Goal: Task Accomplishment & Management: Use online tool/utility

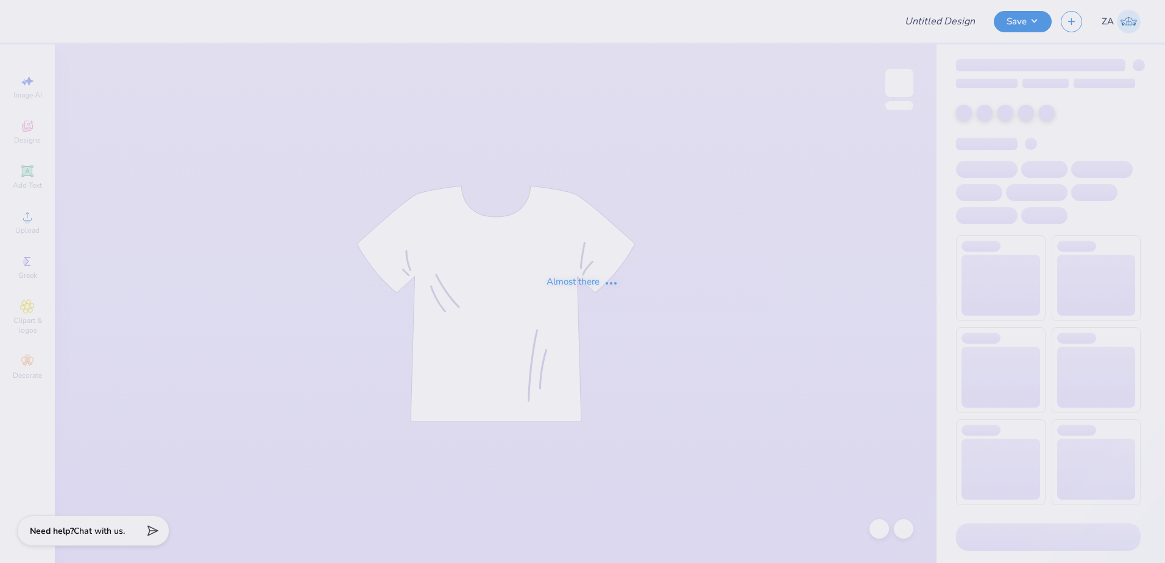
type input "Alpha Phi Woodstock"
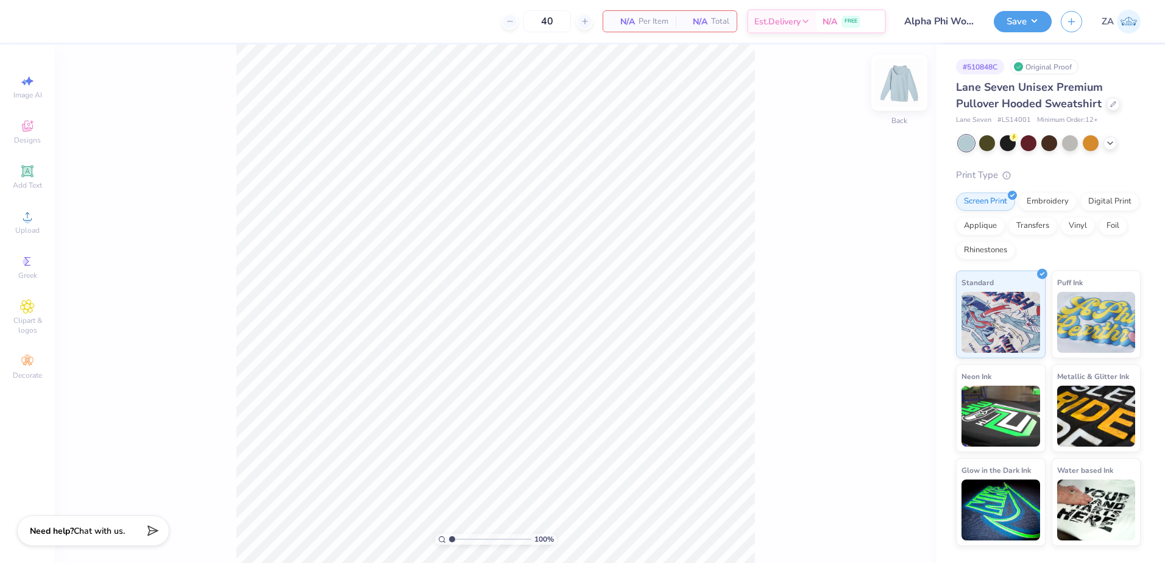
click at [894, 80] on img at bounding box center [899, 82] width 49 height 49
click at [29, 213] on icon at bounding box center [27, 216] width 9 height 9
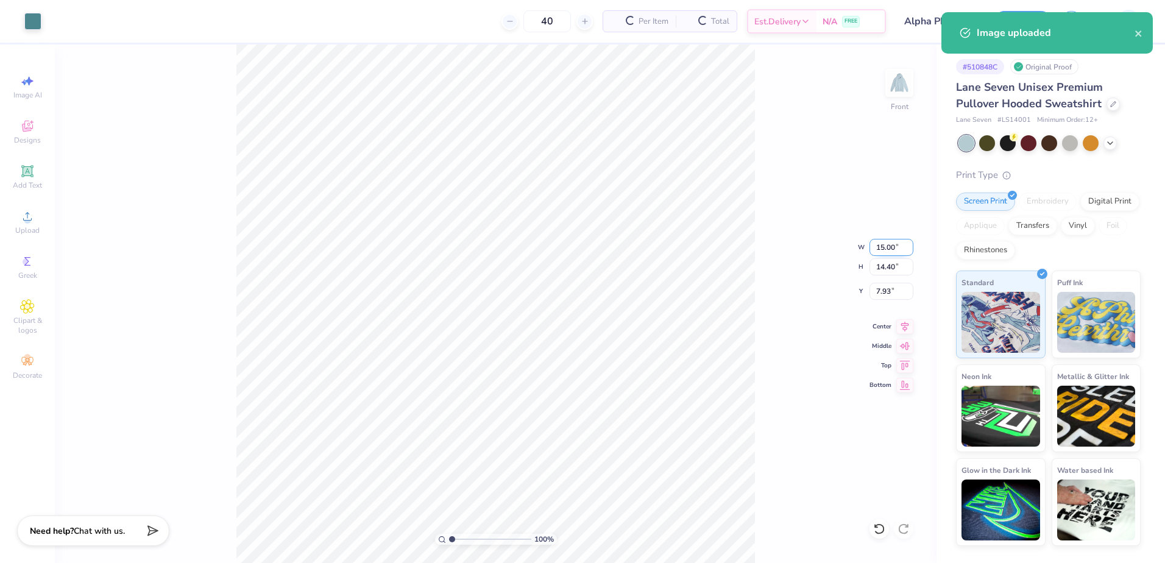
drag, startPoint x: 878, startPoint y: 247, endPoint x: 897, endPoint y: 248, distance: 18.9
click at [897, 248] on input "15.00" at bounding box center [891, 247] width 44 height 17
type input "12.50"
type input "12.00"
type input "9.13"
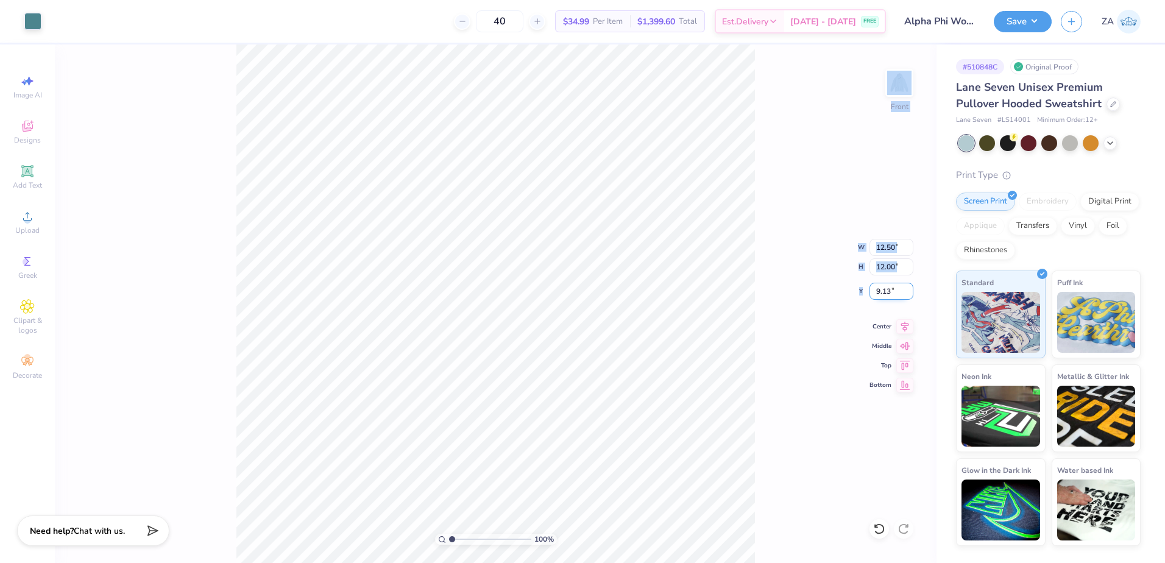
drag, startPoint x: 872, startPoint y: 292, endPoint x: 896, endPoint y: 293, distance: 23.2
click at [896, 293] on div "100 % Front W 12.50 12.50 " H 12.00 12.00 " Y 9.13 9.13 " Center Middle Top Bot…" at bounding box center [496, 303] width 882 height 518
drag, startPoint x: 896, startPoint y: 293, endPoint x: 871, endPoint y: 293, distance: 25.0
click at [875, 293] on div "100 % Front W 12.50 H 12.00 Y 9.13 Center Middle Top Bottom" at bounding box center [496, 303] width 882 height 518
drag, startPoint x: 894, startPoint y: 293, endPoint x: 861, endPoint y: 294, distance: 32.3
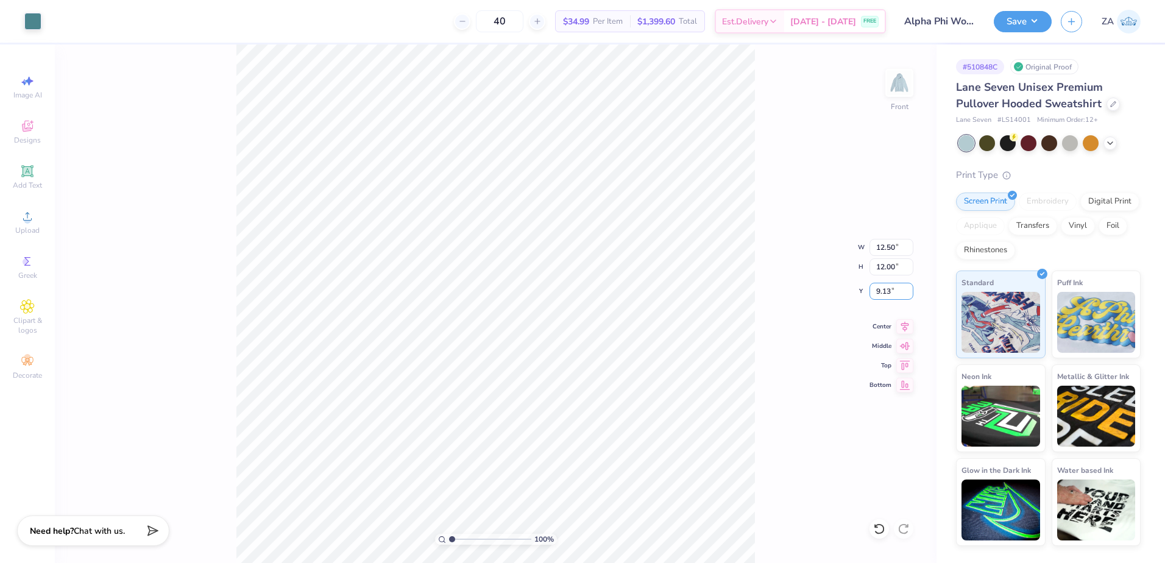
click at [861, 294] on div "100 % Front W 12.50 12.50 " H 12.00 12.00 " Y 9.13 9.13 " Center Middle Top Bot…" at bounding box center [496, 303] width 882 height 518
drag, startPoint x: 900, startPoint y: 245, endPoint x: 870, endPoint y: 247, distance: 30.5
click at [870, 247] on input "12.50" at bounding box center [891, 247] width 44 height 17
type input "11.50"
type input "11.04"
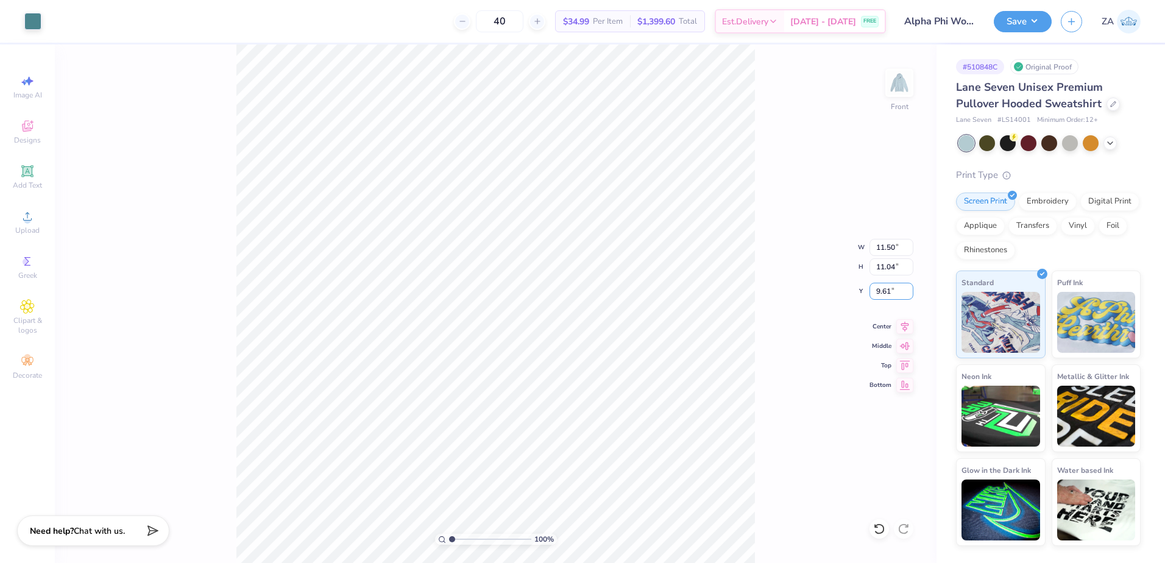
drag, startPoint x: 896, startPoint y: 292, endPoint x: 866, endPoint y: 289, distance: 29.3
click at [870, 291] on input "9.61" at bounding box center [891, 291] width 44 height 17
type input "6.00"
click at [889, 74] on img at bounding box center [899, 82] width 49 height 49
click at [44, 221] on div "Upload" at bounding box center [27, 222] width 43 height 36
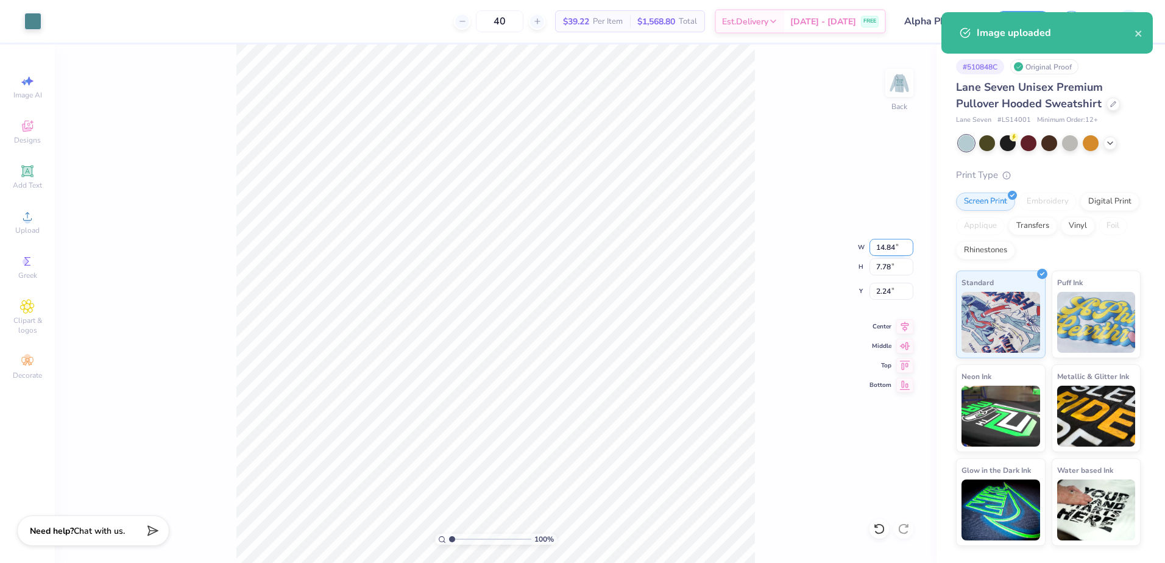
drag, startPoint x: 882, startPoint y: 251, endPoint x: 907, endPoint y: 250, distance: 25.0
click at [907, 251] on input "14.84" at bounding box center [891, 247] width 44 height 17
type input "3.50"
type input "1.84"
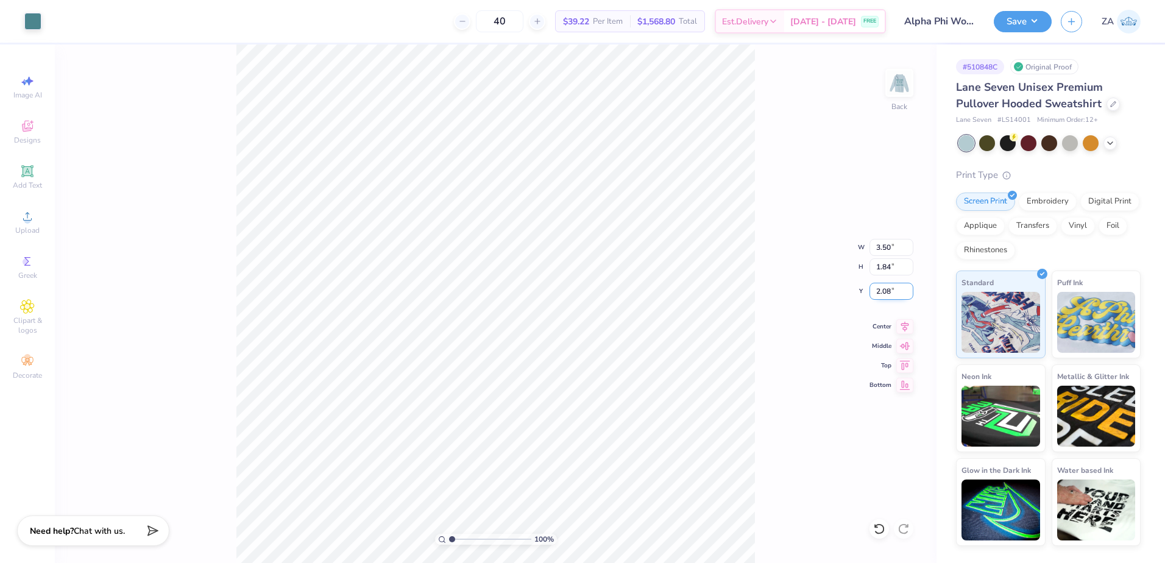
drag, startPoint x: 893, startPoint y: 292, endPoint x: 877, endPoint y: 292, distance: 15.8
click at [877, 292] on input "2.08" at bounding box center [891, 291] width 44 height 17
type input "3.00"
click at [1033, 27] on button "Save" at bounding box center [1023, 19] width 58 height 21
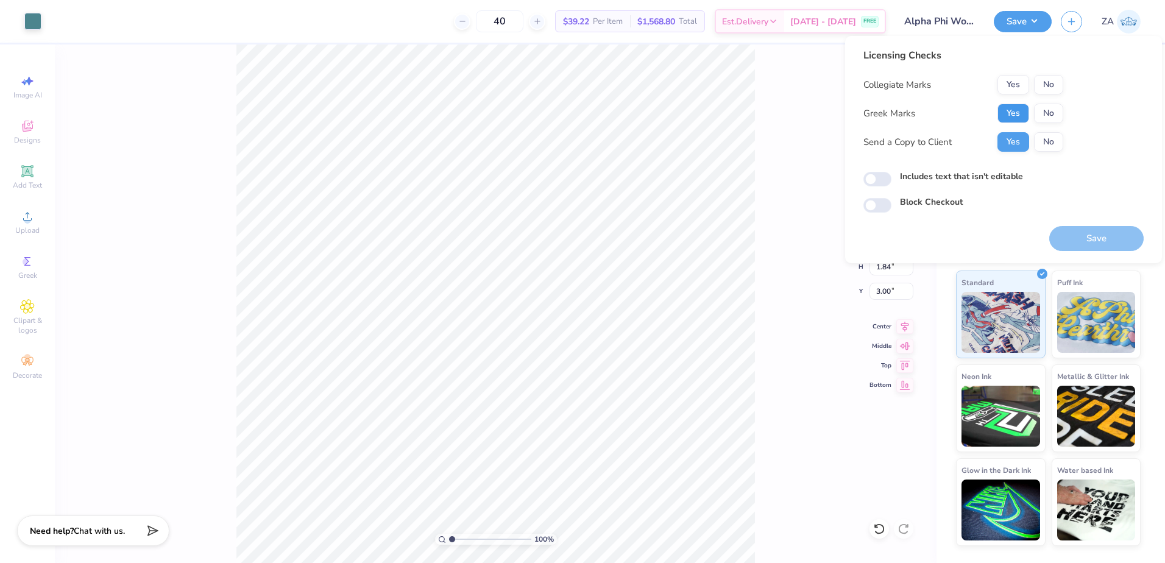
click at [1011, 110] on button "Yes" at bounding box center [1013, 113] width 32 height 19
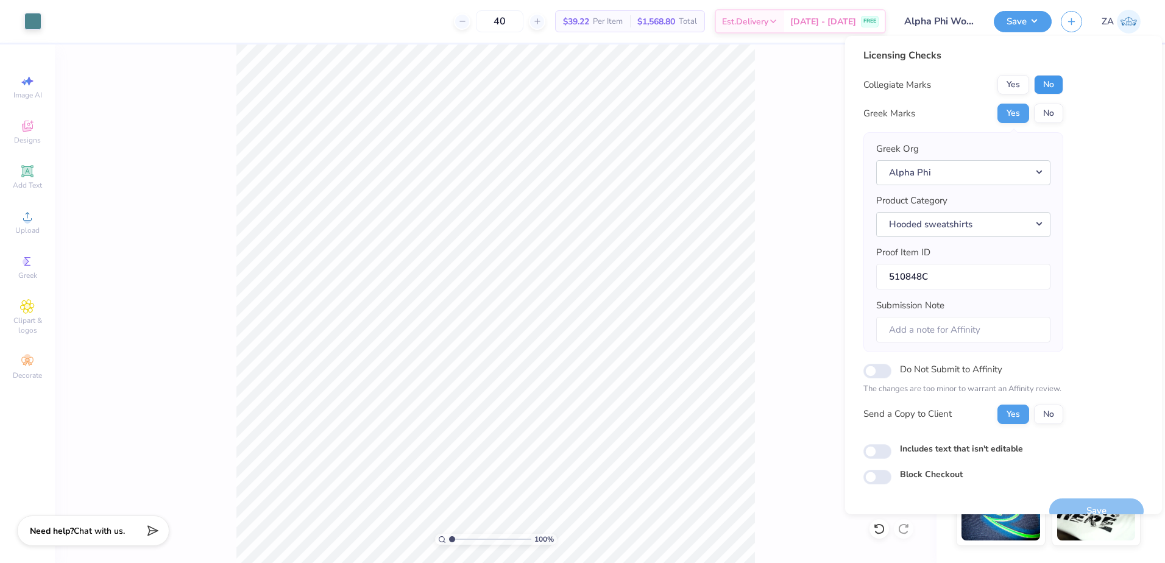
click at [1043, 85] on button "No" at bounding box center [1048, 84] width 29 height 19
click at [1081, 501] on button "Save" at bounding box center [1096, 510] width 94 height 25
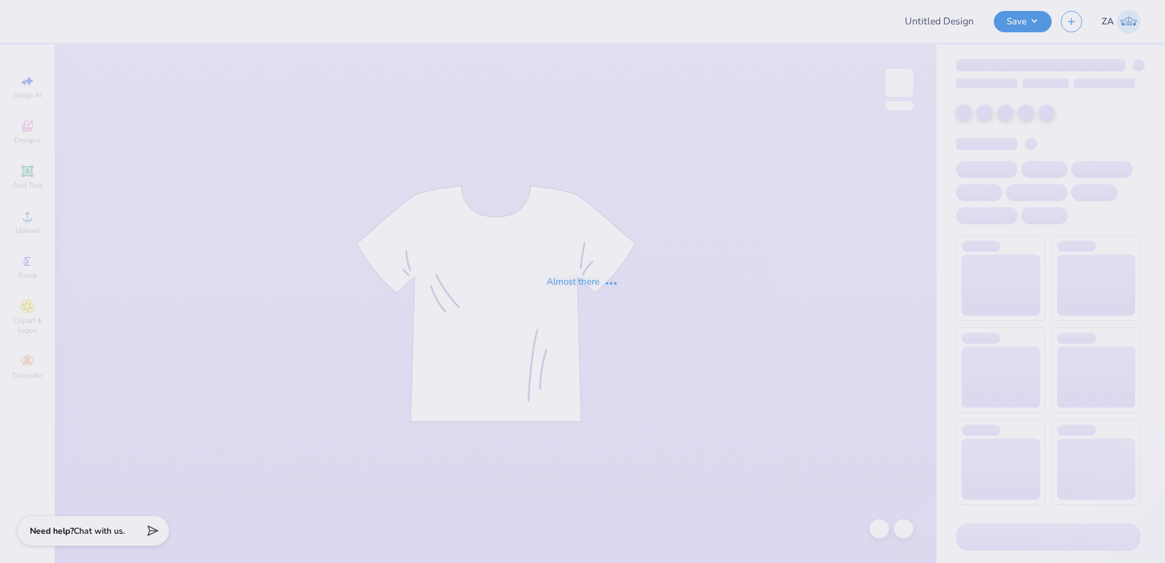
type input "[PERSON_NAME] : [GEOGRAPHIC_DATA][US_STATE]"
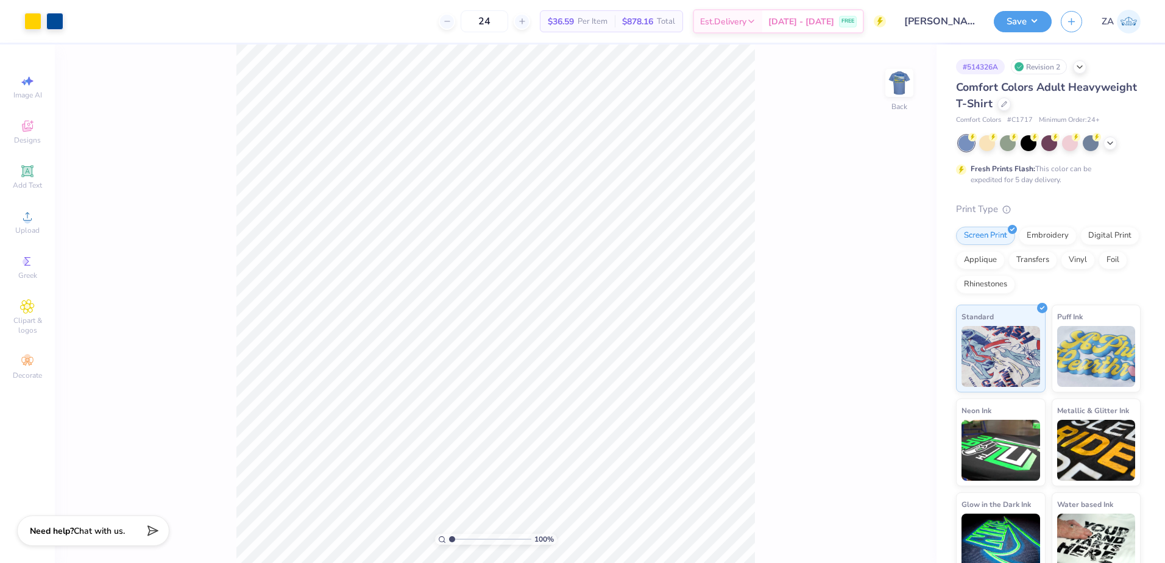
click at [896, 62] on div "100 % Back" at bounding box center [496, 303] width 882 height 518
click at [902, 75] on img at bounding box center [899, 82] width 49 height 49
type input "6.25"
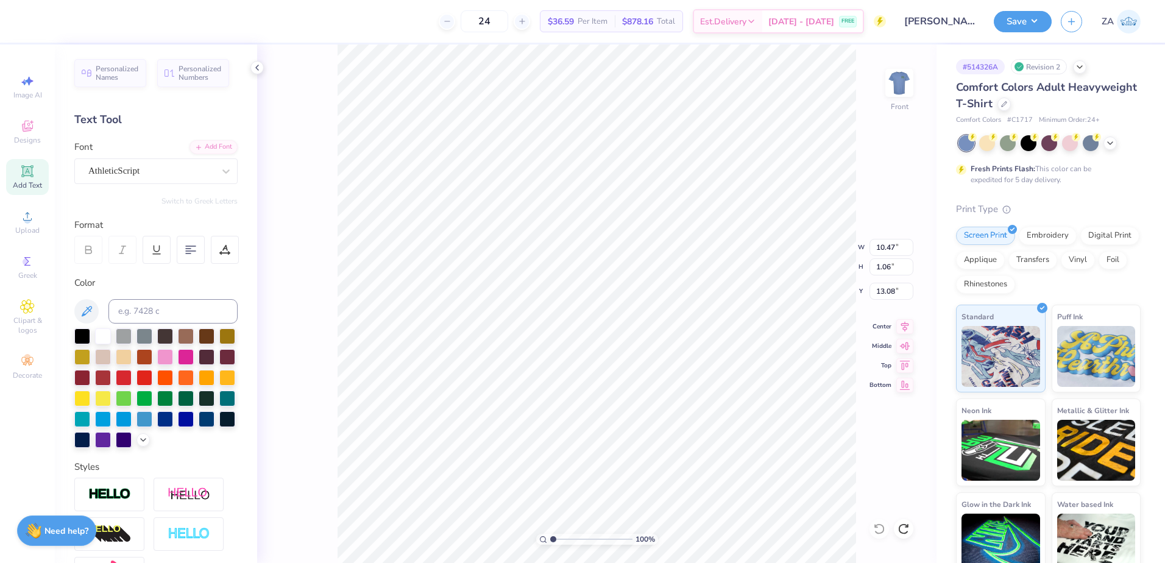
type input "12.00"
type input "10.61"
type input "3.53"
type input "15.51"
click at [18, 210] on div "Upload" at bounding box center [27, 222] width 43 height 36
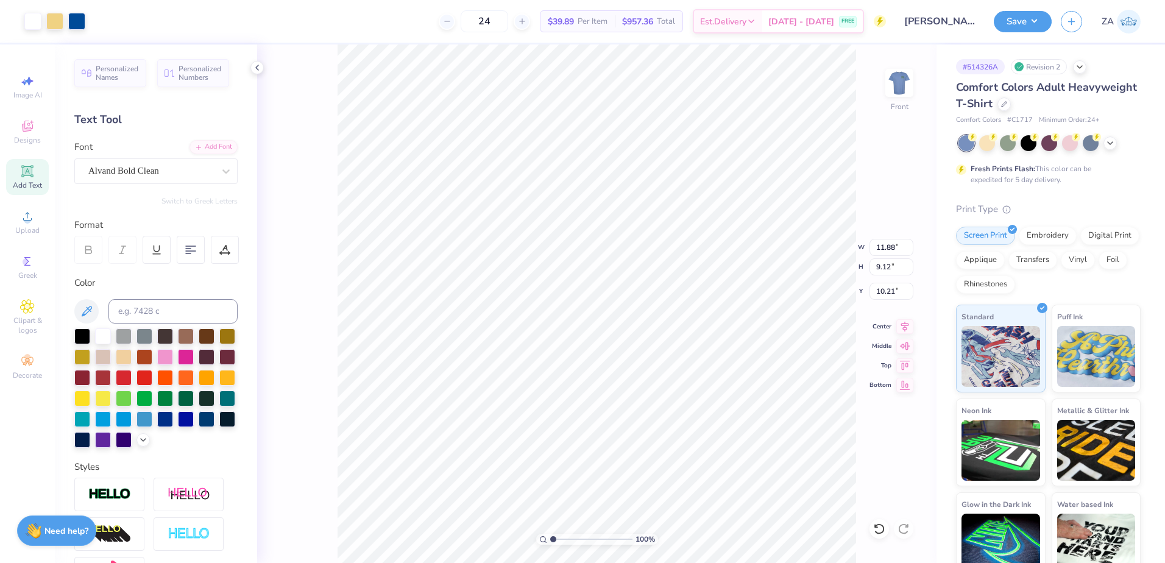
type input "11.88"
type input "9.12"
type input "2.14"
type input "12.19"
type input "9.35"
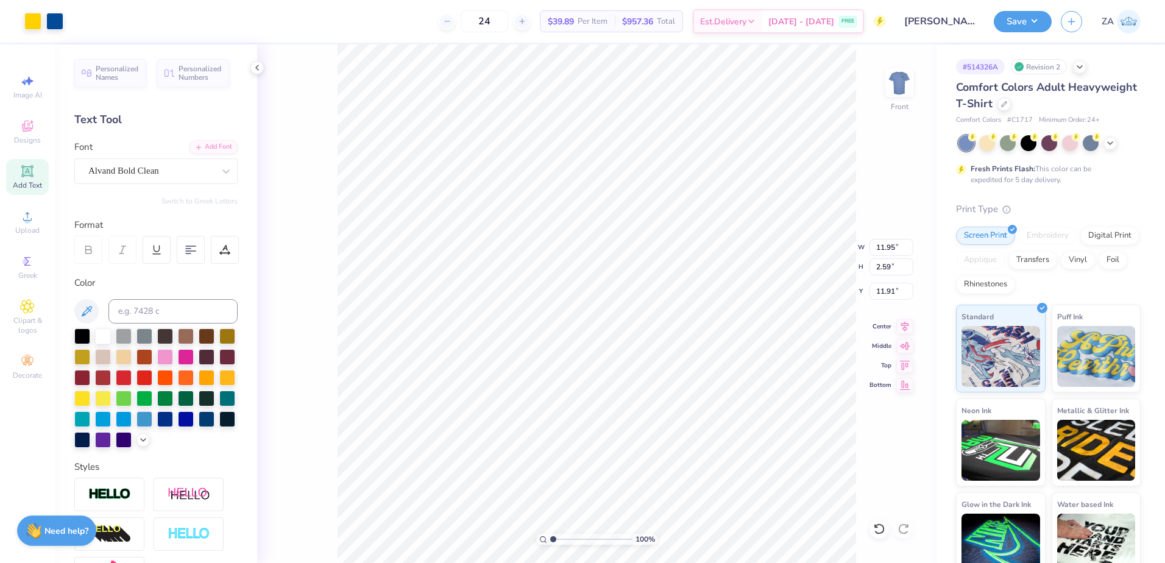
type input "11.91"
type input "12.19"
type input "9.35"
type input "2.14"
click at [34, 18] on div at bounding box center [32, 20] width 17 height 17
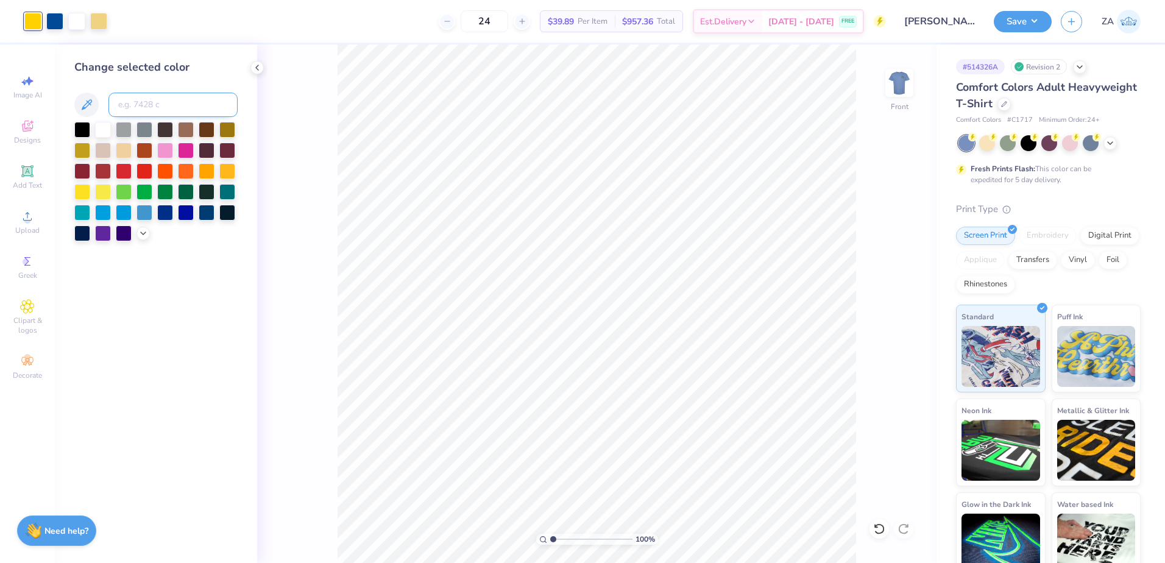
click at [177, 111] on input at bounding box center [172, 105] width 129 height 24
type input "7403"
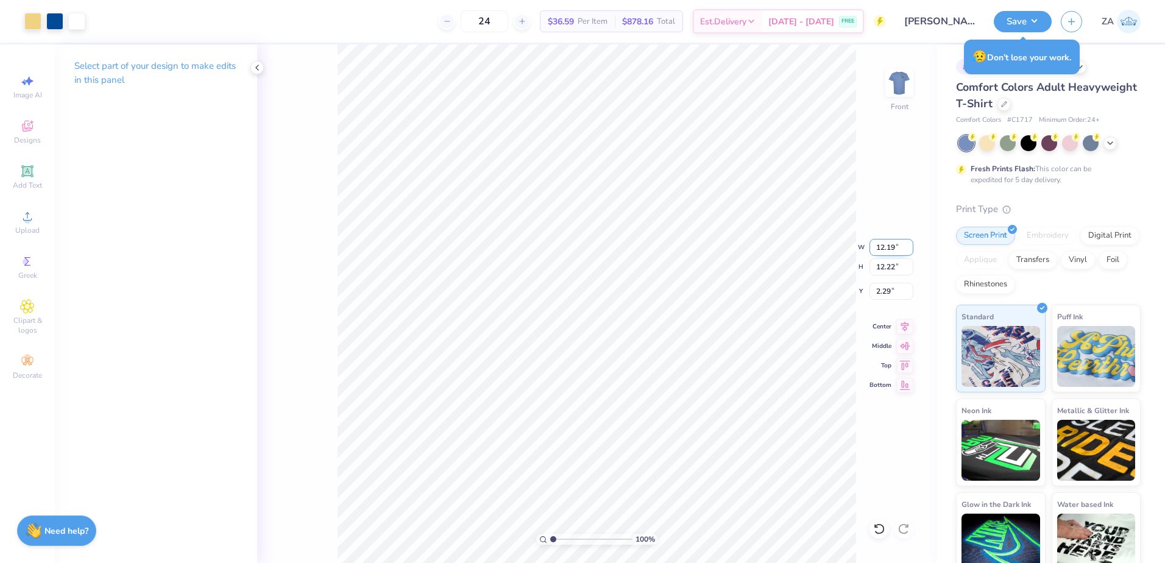
drag, startPoint x: 874, startPoint y: 244, endPoint x: 898, endPoint y: 246, distance: 23.8
click at [898, 246] on input "12.19" at bounding box center [891, 247] width 44 height 17
type input "125"
type input "14.63"
type input "1.08"
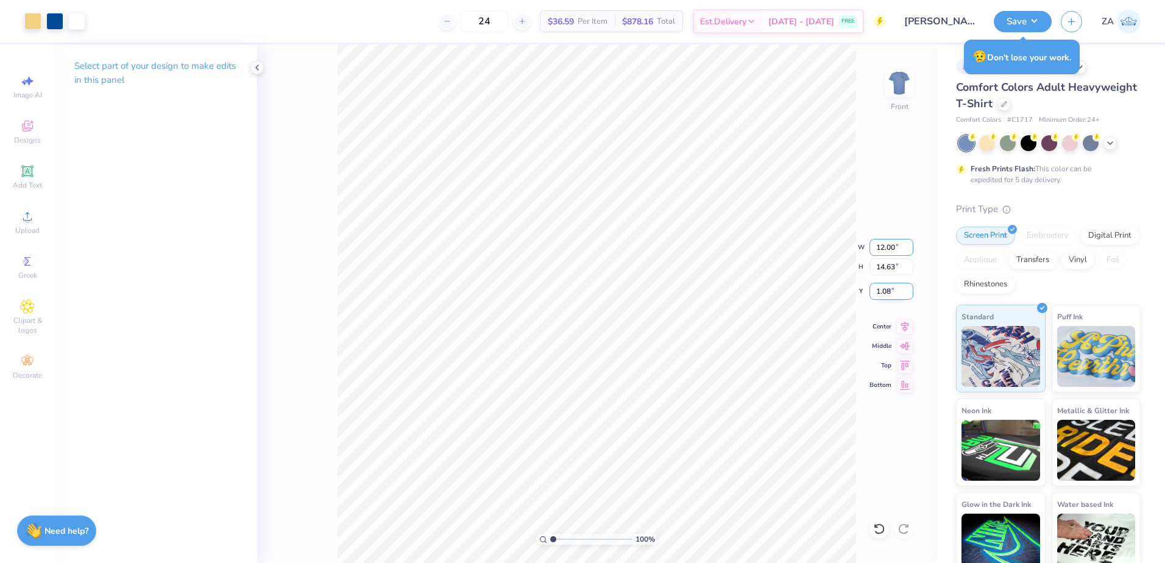
type input "12.00"
click at [899, 292] on input "1.08" at bounding box center [891, 291] width 44 height 17
type input "1"
type input "12.03"
type input "3.00"
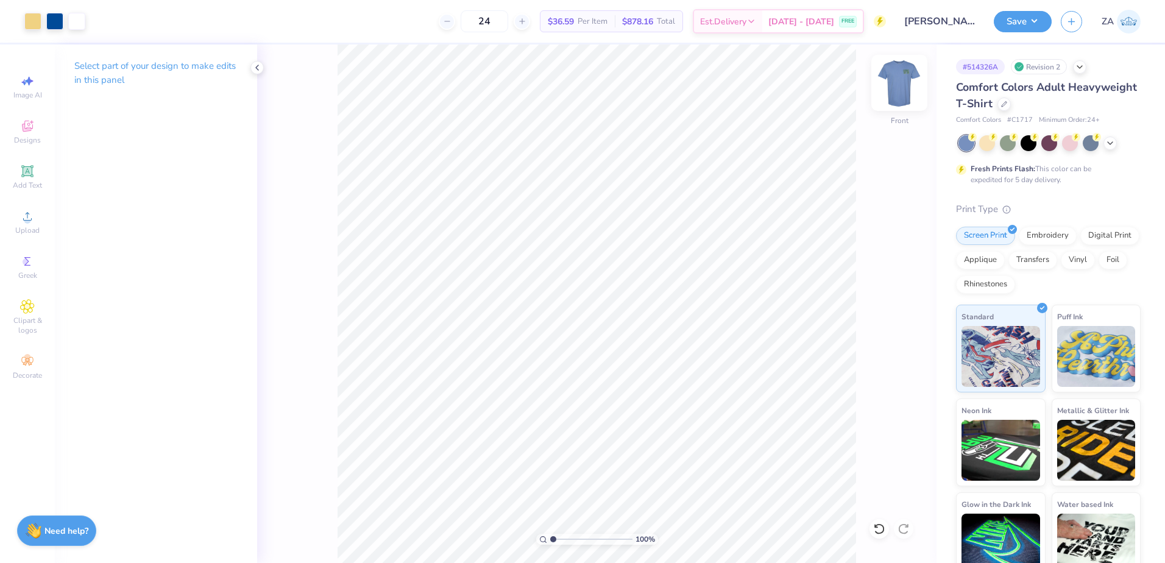
click at [891, 85] on img at bounding box center [899, 82] width 49 height 49
click at [35, 25] on div at bounding box center [32, 20] width 17 height 17
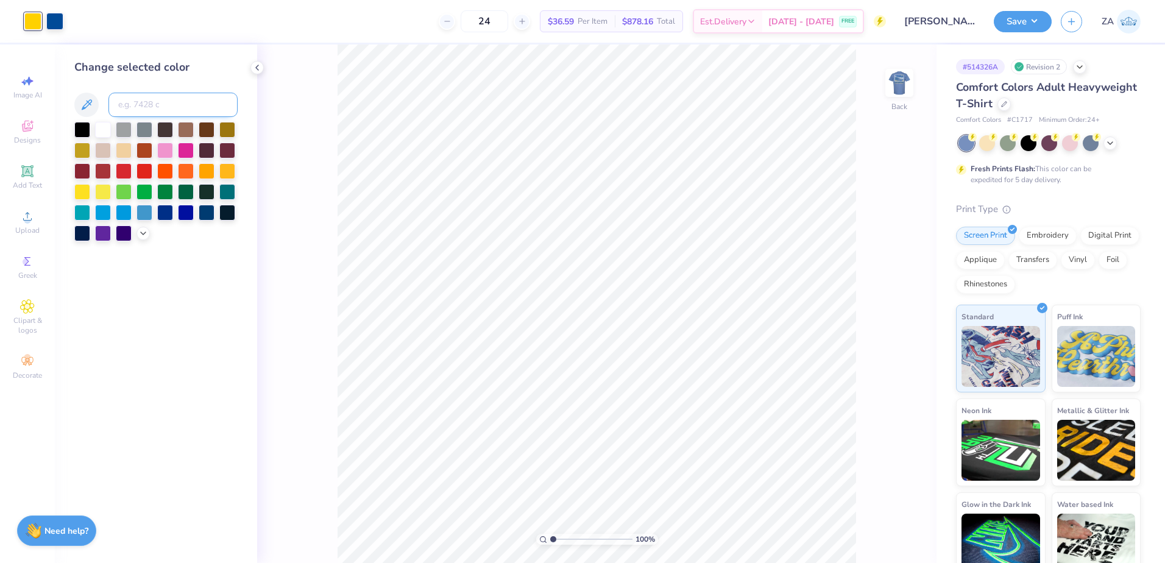
click at [142, 111] on input at bounding box center [172, 105] width 129 height 24
type input "7403"
click at [892, 93] on img at bounding box center [899, 82] width 49 height 49
click at [1025, 18] on button "Save" at bounding box center [1023, 19] width 58 height 21
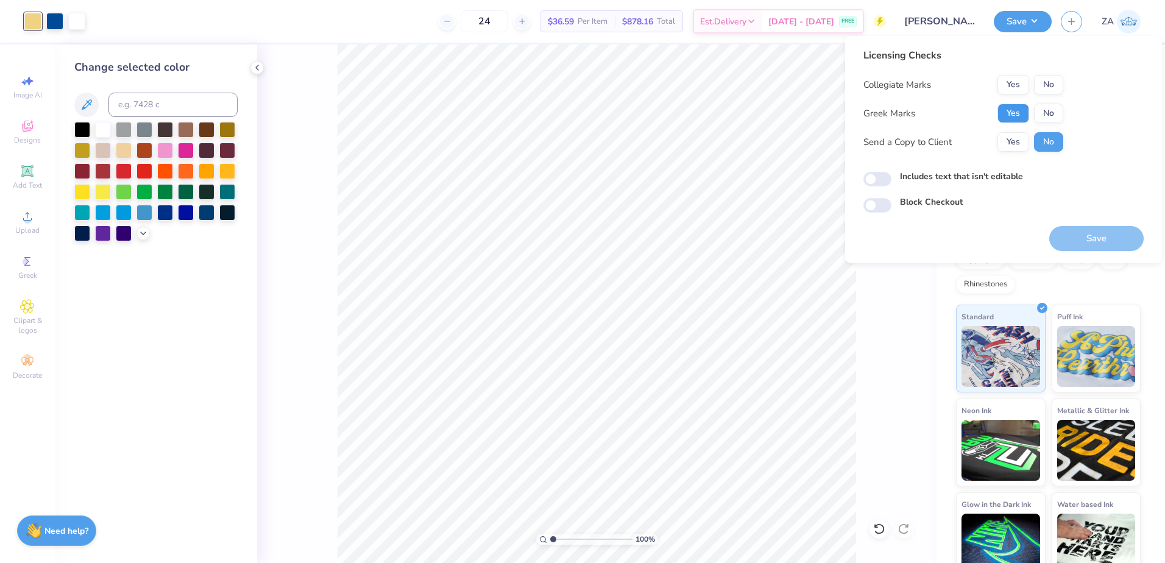
click at [1013, 108] on button "Yes" at bounding box center [1013, 113] width 32 height 19
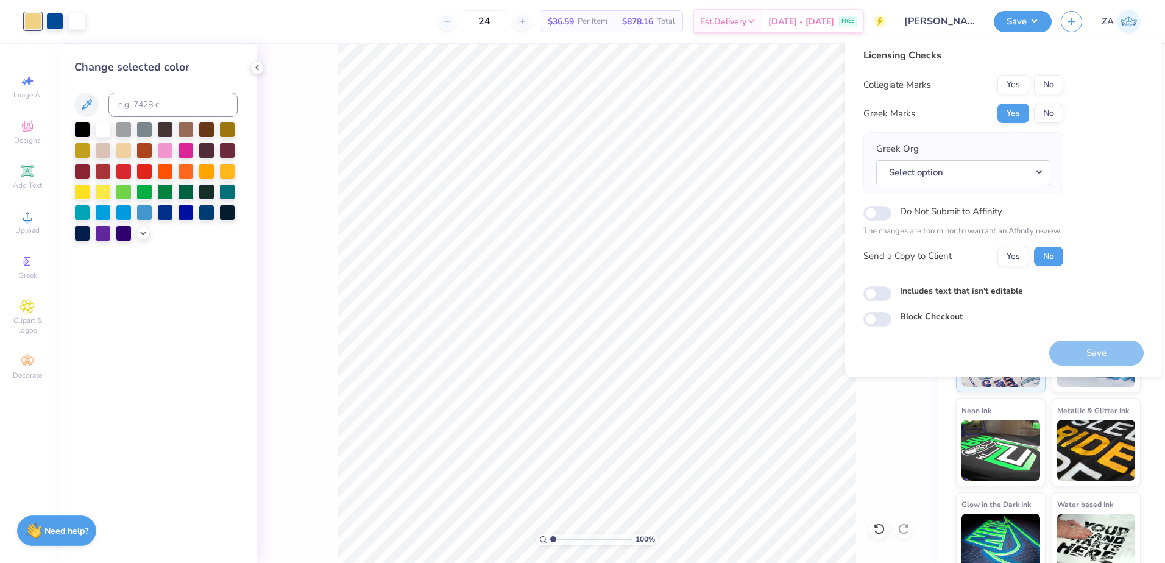
click at [1053, 83] on button "No" at bounding box center [1048, 84] width 29 height 19
click at [1057, 112] on button "No" at bounding box center [1048, 113] width 29 height 19
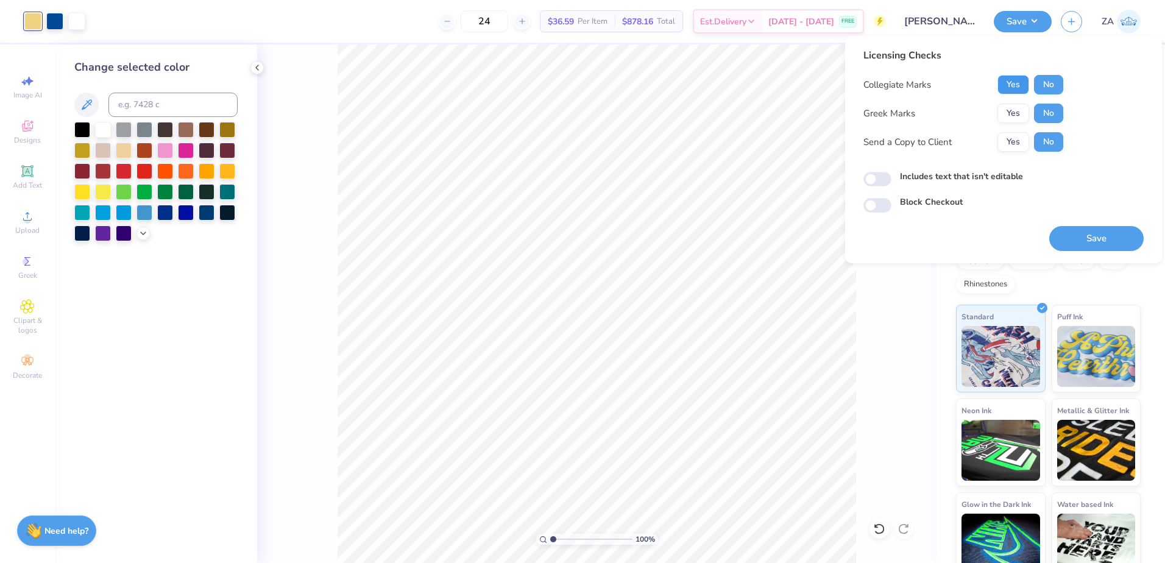
click at [1013, 90] on button "Yes" at bounding box center [1013, 84] width 32 height 19
click at [1080, 241] on button "Save" at bounding box center [1096, 238] width 94 height 25
